Goal: Task Accomplishment & Management: Use online tool/utility

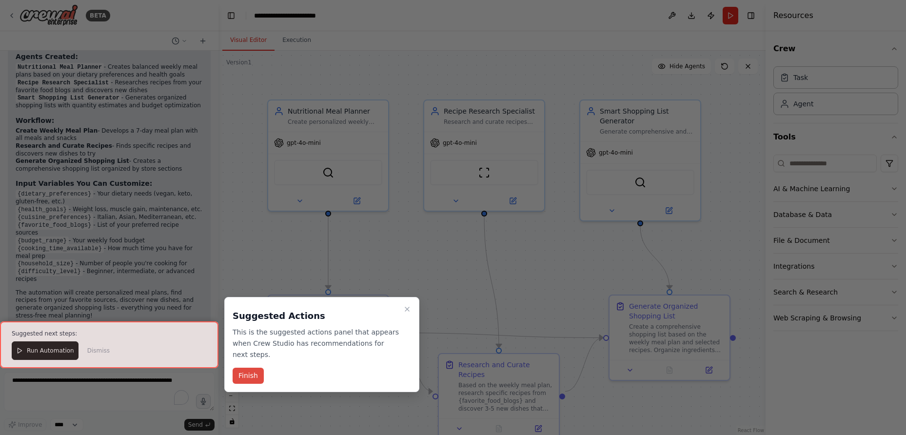
click at [248, 375] on button "Finish" at bounding box center [248, 376] width 31 height 16
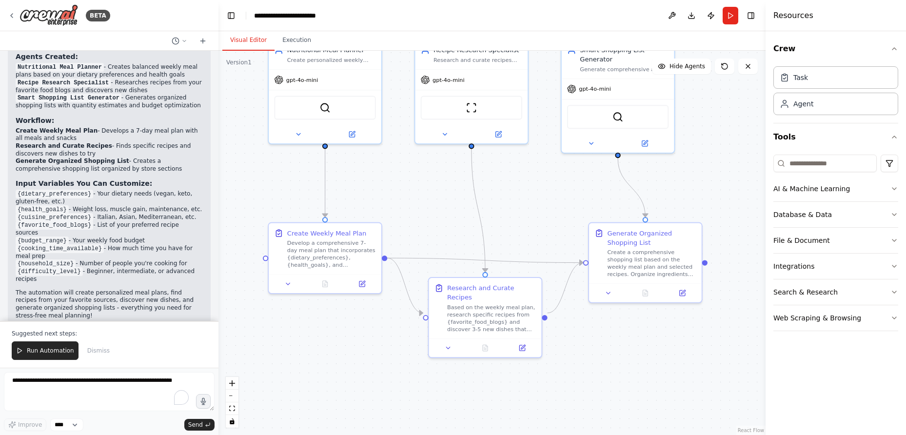
drag, startPoint x: 382, startPoint y: 264, endPoint x: 376, endPoint y: 196, distance: 68.6
click at [376, 196] on div ".deletable-edge-delete-btn { width: 20px; height: 20px; border: 0px solid #ffff…" at bounding box center [491, 243] width 547 height 384
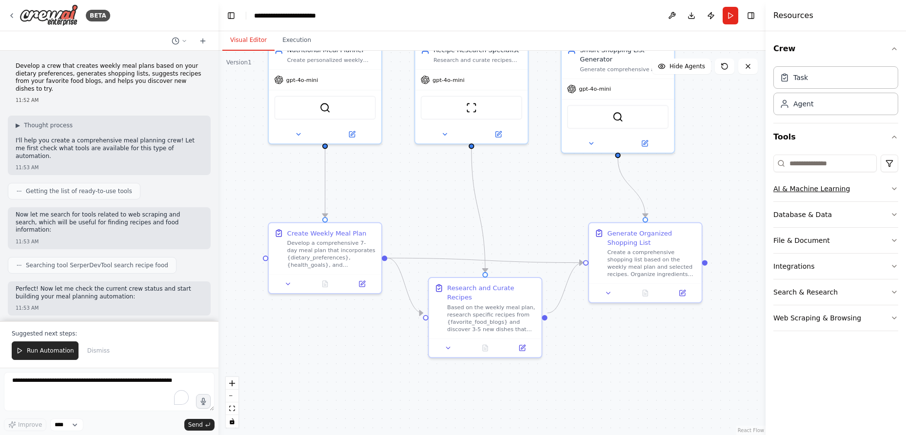
click at [894, 188] on icon "button" at bounding box center [894, 189] width 8 height 8
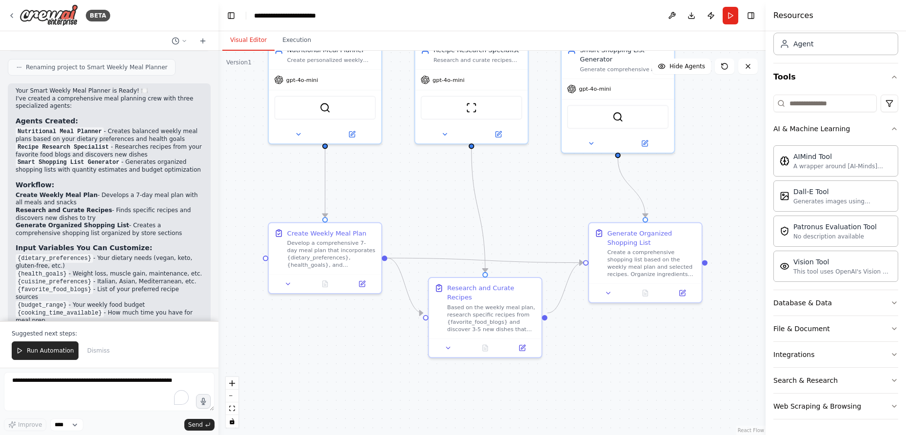
scroll to position [649, 0]
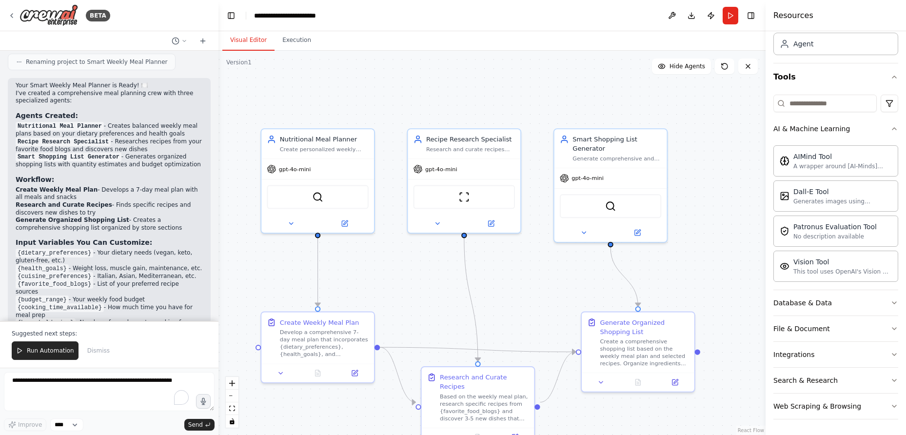
drag, startPoint x: 258, startPoint y: 188, endPoint x: 251, endPoint y: 277, distance: 89.5
click at [251, 277] on div ".deletable-edge-delete-btn { width: 20px; height: 20px; border: 0px solid #ffff…" at bounding box center [491, 243] width 547 height 384
click at [313, 197] on img at bounding box center [317, 195] width 11 height 11
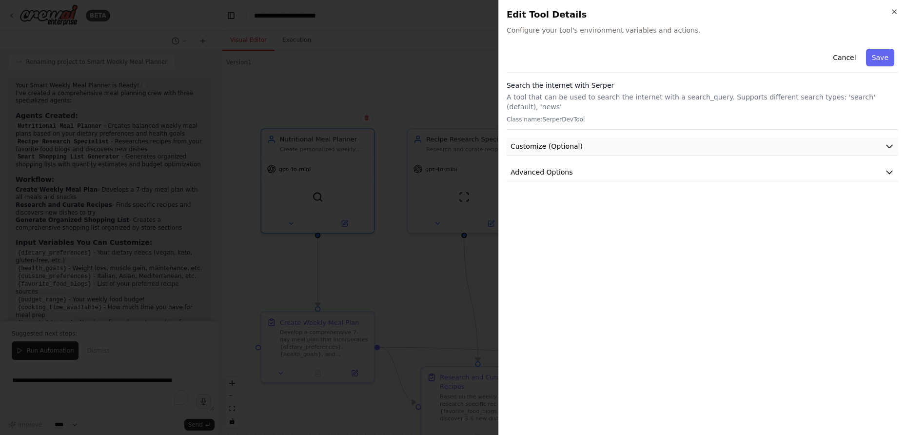
click at [838, 138] on button "Customize (Optional)" at bounding box center [703, 147] width 392 height 18
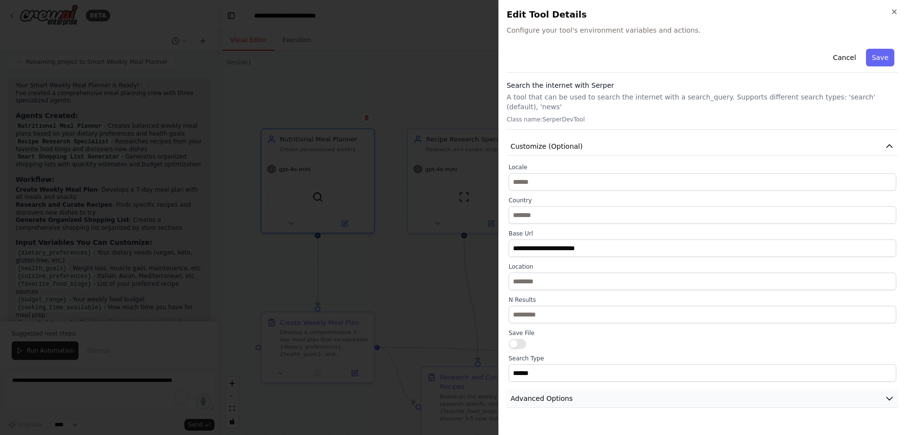
click at [599, 395] on button "Advanced Options" at bounding box center [703, 399] width 392 height 18
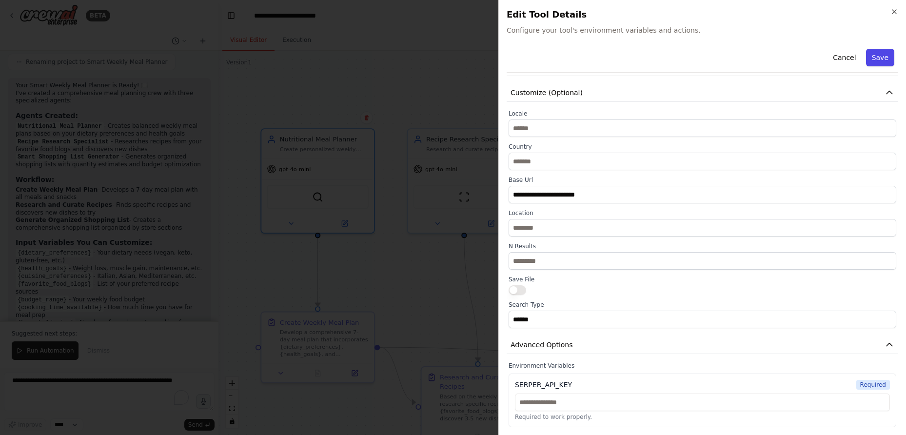
click at [879, 55] on button "Save" at bounding box center [880, 58] width 28 height 18
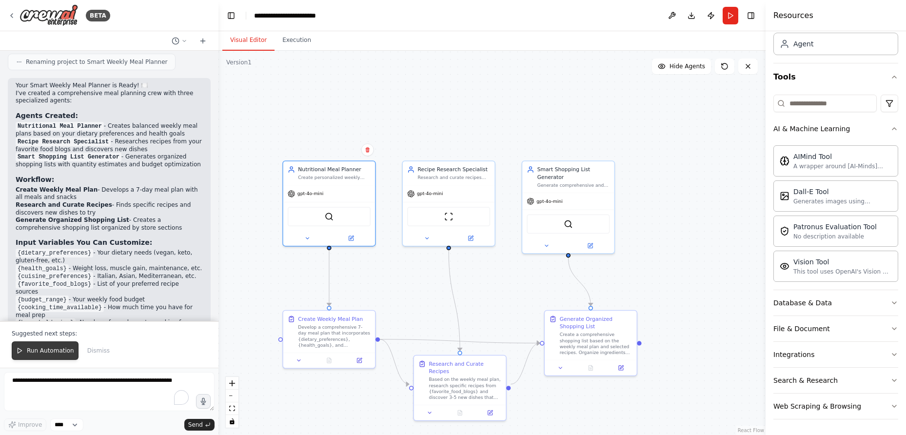
click at [49, 349] on span "Run Automation" at bounding box center [50, 351] width 47 height 8
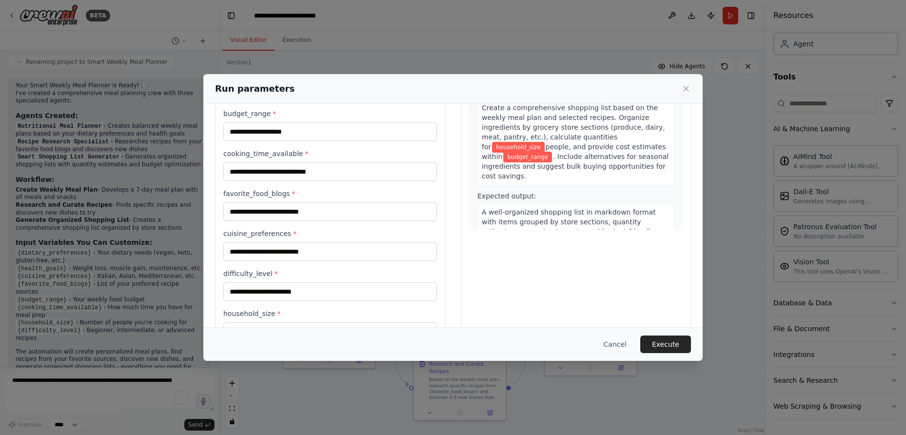
scroll to position [0, 0]
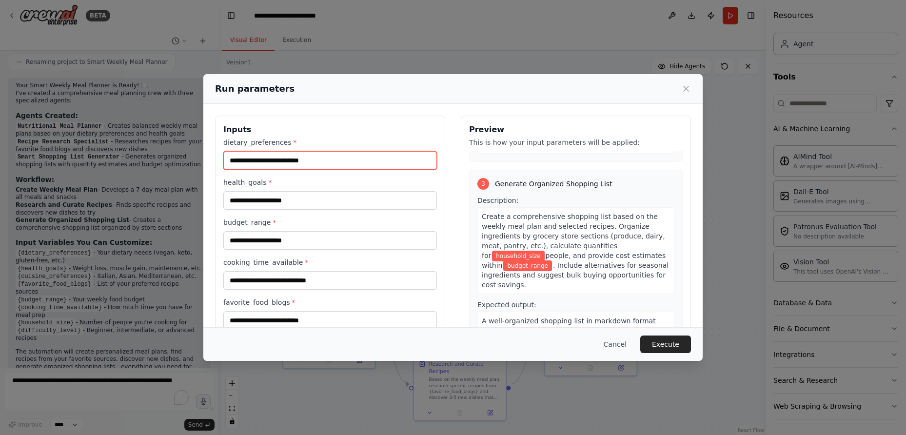
click at [260, 162] on input "dietary_preferences *" at bounding box center [330, 160] width 214 height 19
click at [615, 343] on button "Cancel" at bounding box center [615, 344] width 39 height 18
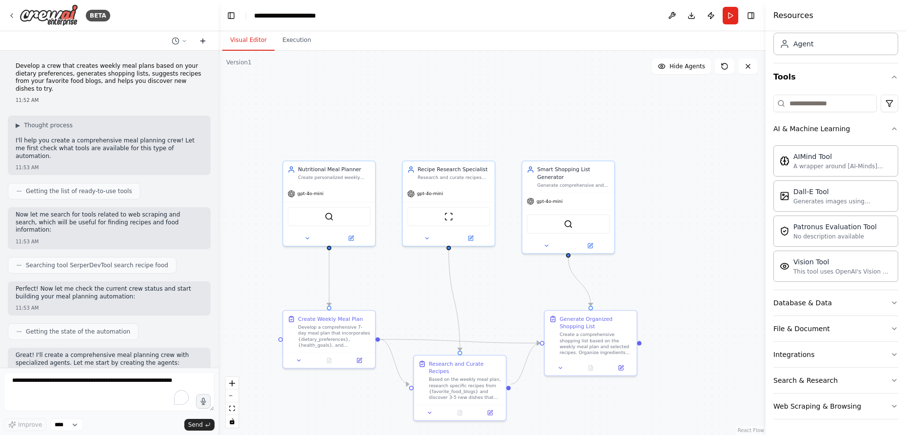
click at [200, 39] on icon at bounding box center [203, 41] width 8 height 8
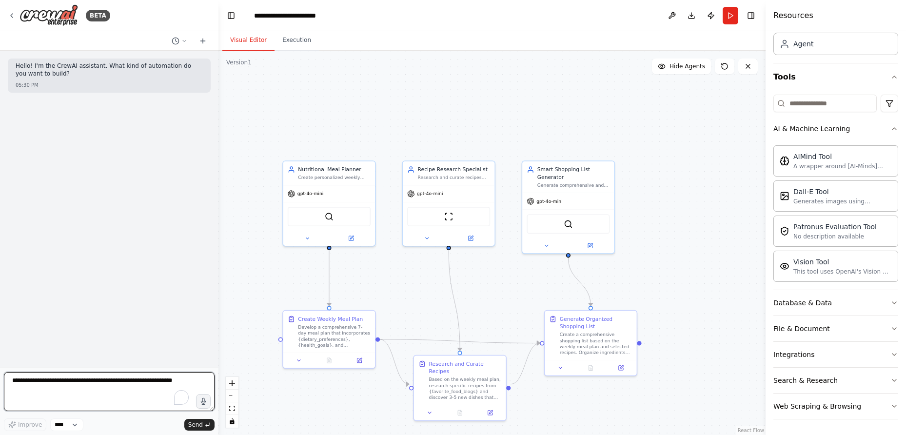
click at [23, 382] on textarea "To enrich screen reader interactions, please activate Accessibility in Grammarl…" at bounding box center [109, 391] width 211 height 39
